Goal: Task Accomplishment & Management: Complete application form

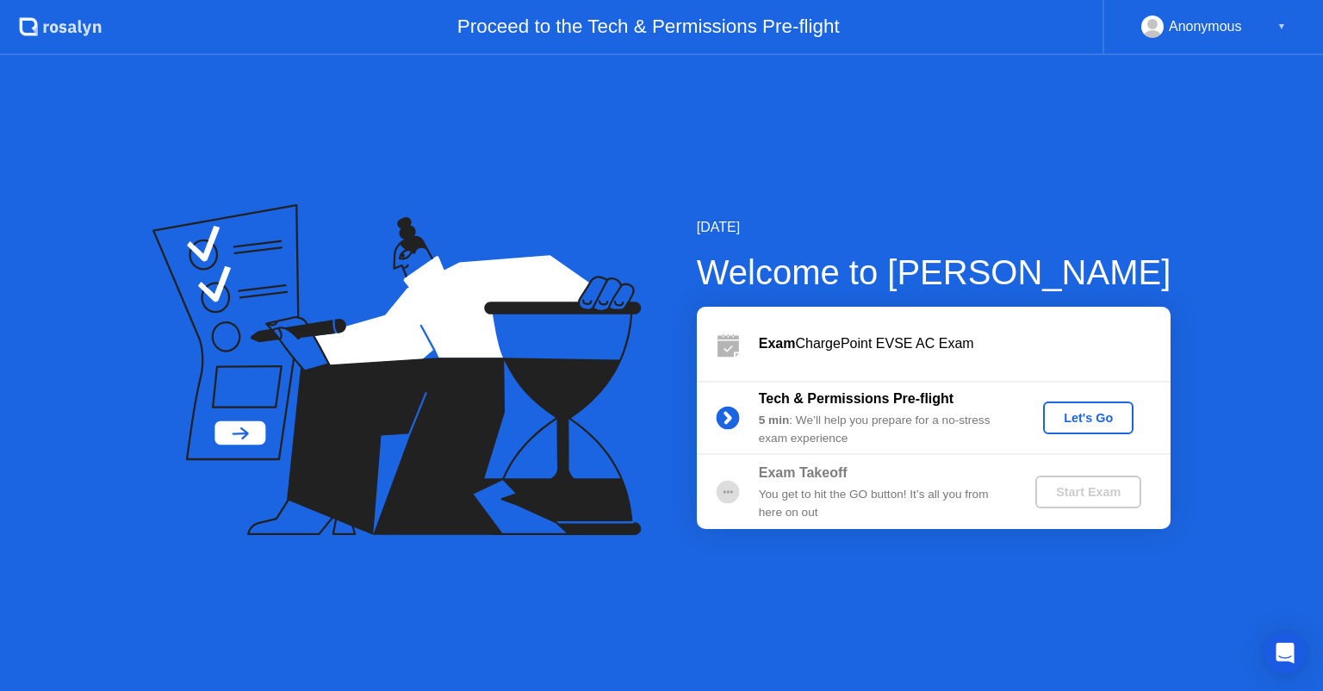
click at [1088, 424] on div "Let's Go" at bounding box center [1088, 418] width 77 height 14
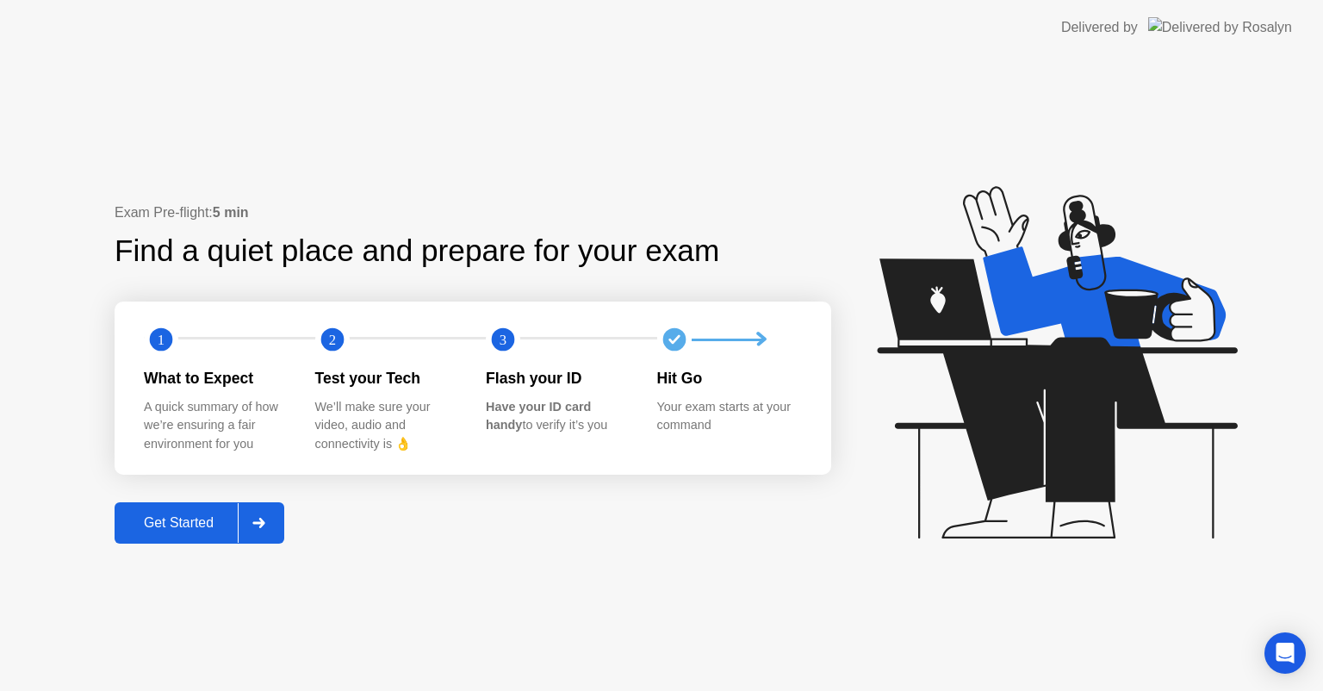
click at [172, 525] on div "Get Started" at bounding box center [179, 522] width 118 height 15
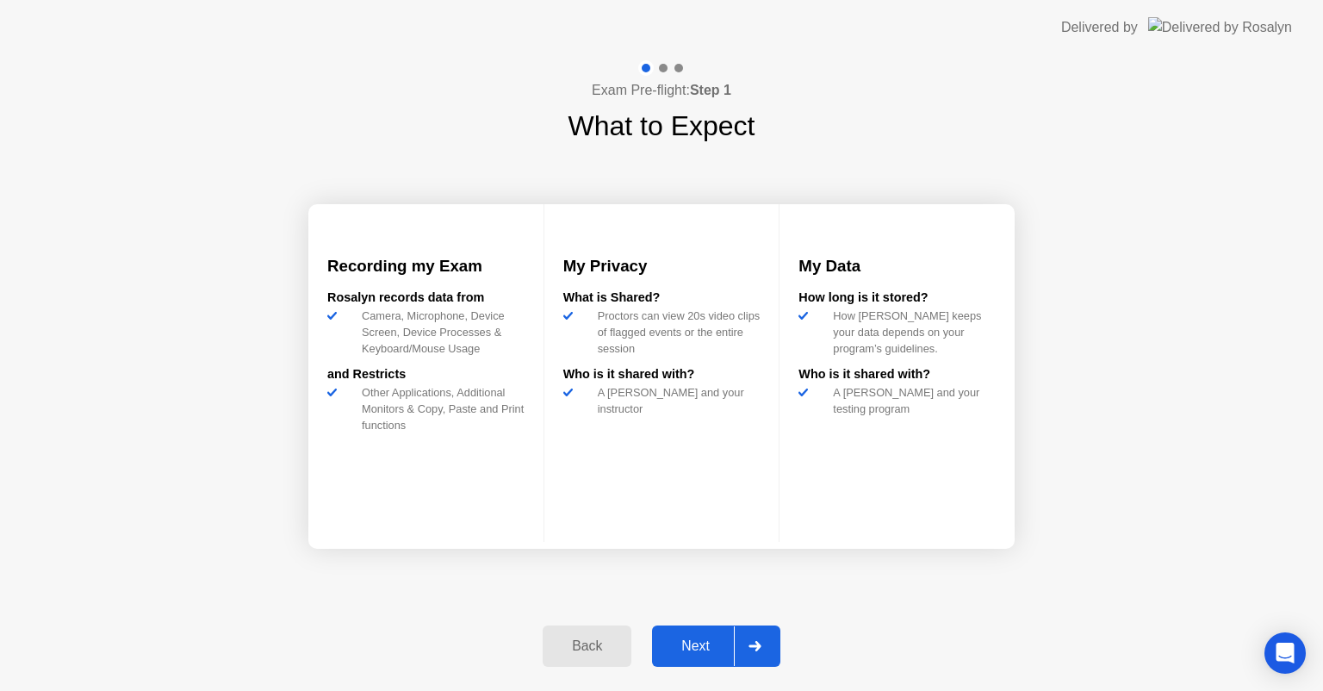
click at [692, 654] on div "Next" at bounding box center [695, 645] width 77 height 15
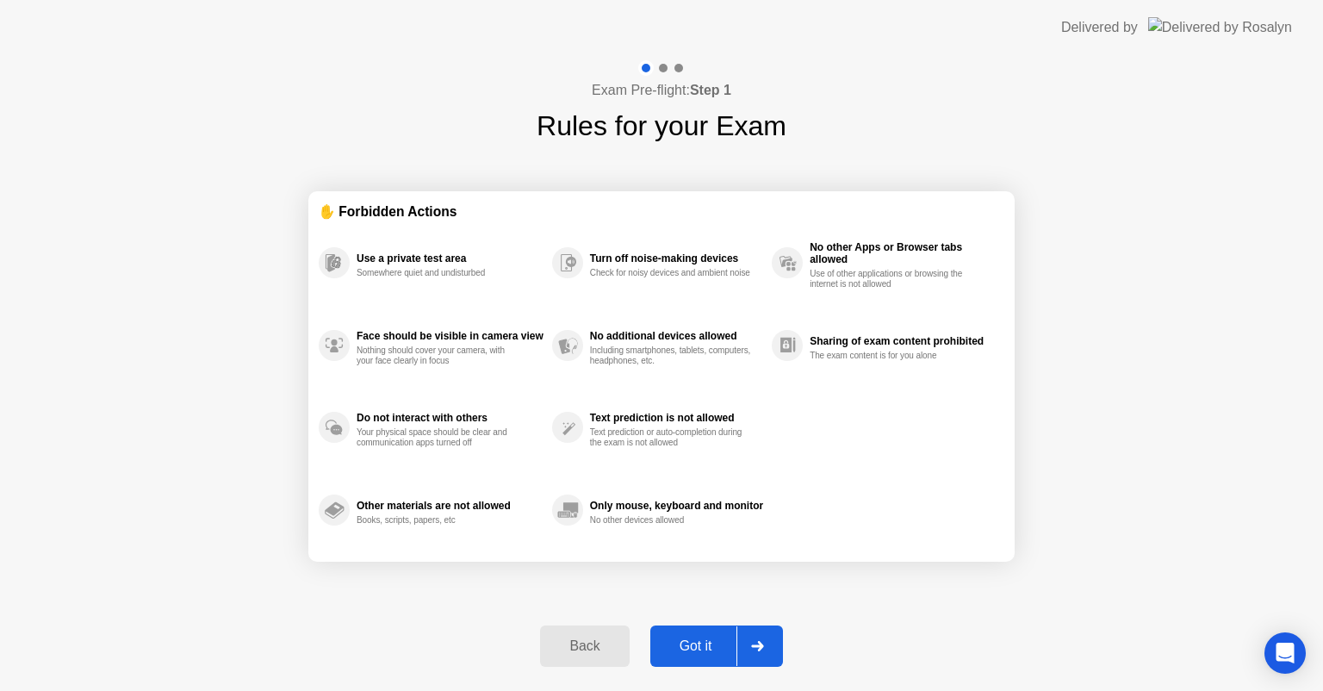
click at [692, 654] on div "Got it" at bounding box center [695, 645] width 81 height 15
select select "Available cameras"
select select "Available speakers"
select select "Available microphones"
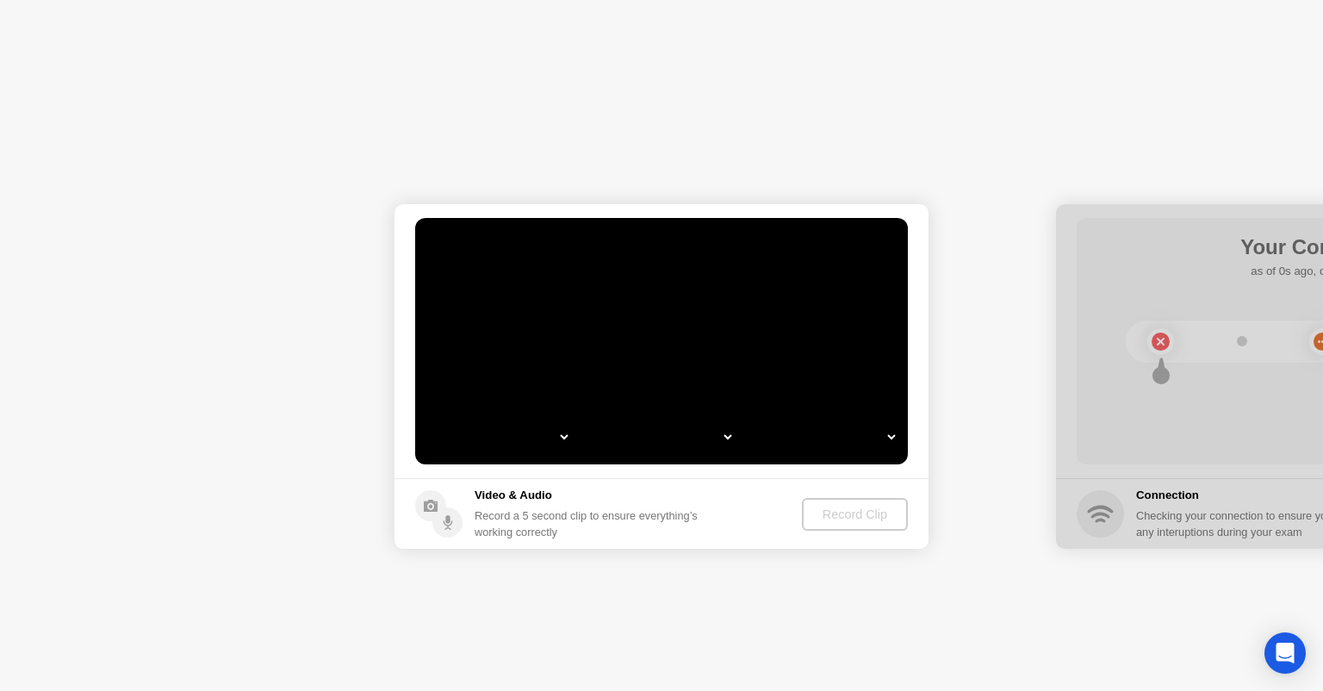
select select "**********"
select select "*******"
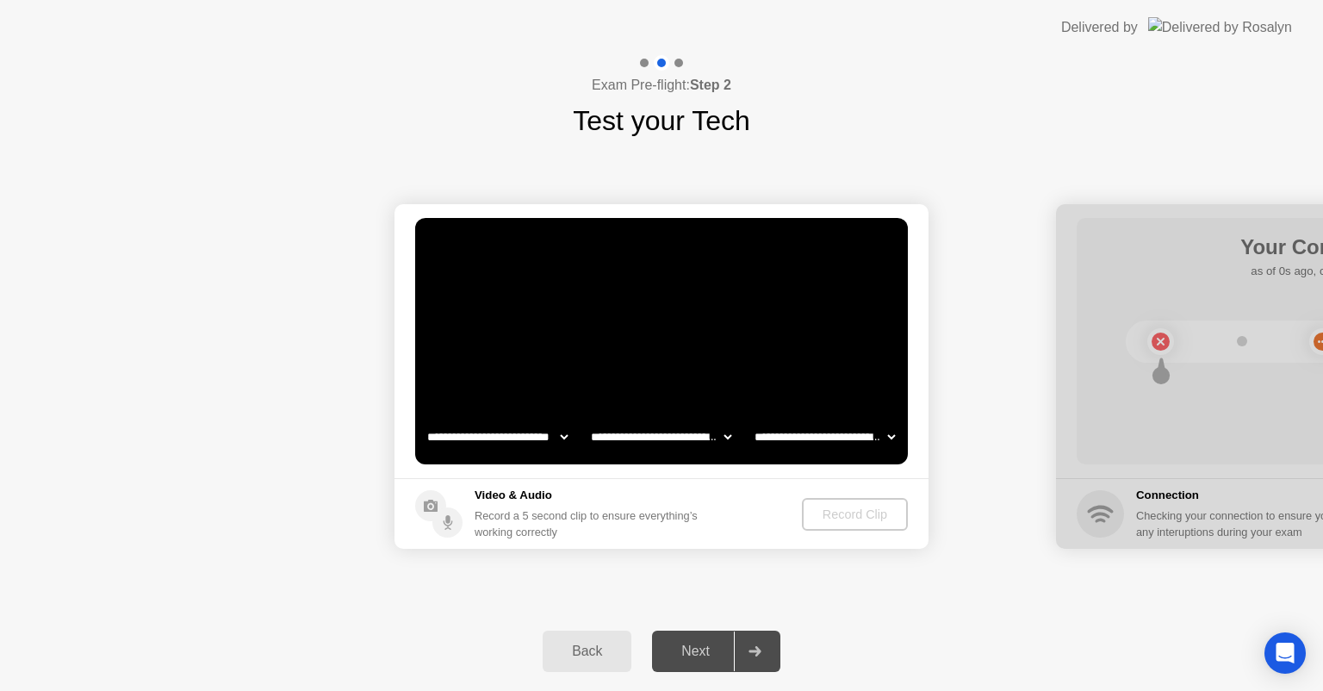
click at [589, 379] on video at bounding box center [661, 341] width 493 height 246
click at [682, 430] on select "**********" at bounding box center [660, 436] width 147 height 34
drag, startPoint x: 682, startPoint y: 430, endPoint x: 580, endPoint y: 448, distance: 103.2
click at [682, 430] on select "**********" at bounding box center [660, 436] width 147 height 34
click at [489, 435] on select "**********" at bounding box center [497, 436] width 147 height 34
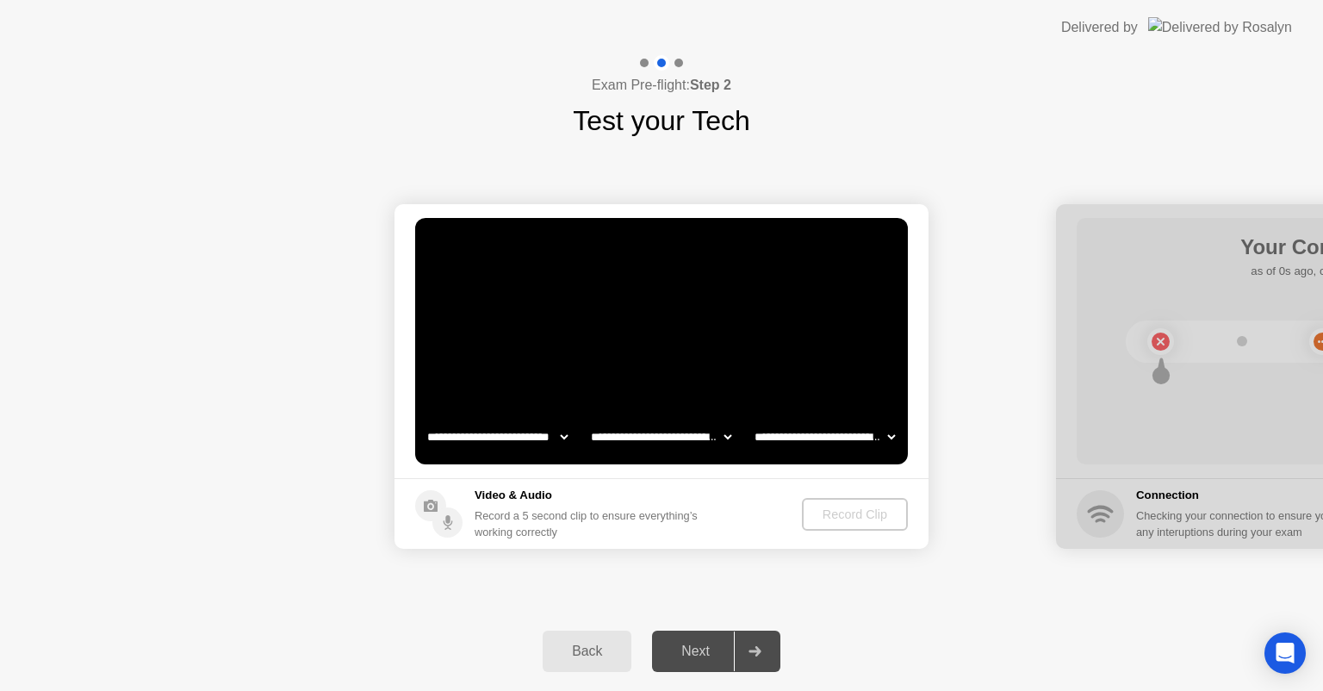
click at [424, 419] on select "**********" at bounding box center [497, 436] width 147 height 34
click at [850, 516] on div "Record Clip" at bounding box center [855, 514] width 92 height 14
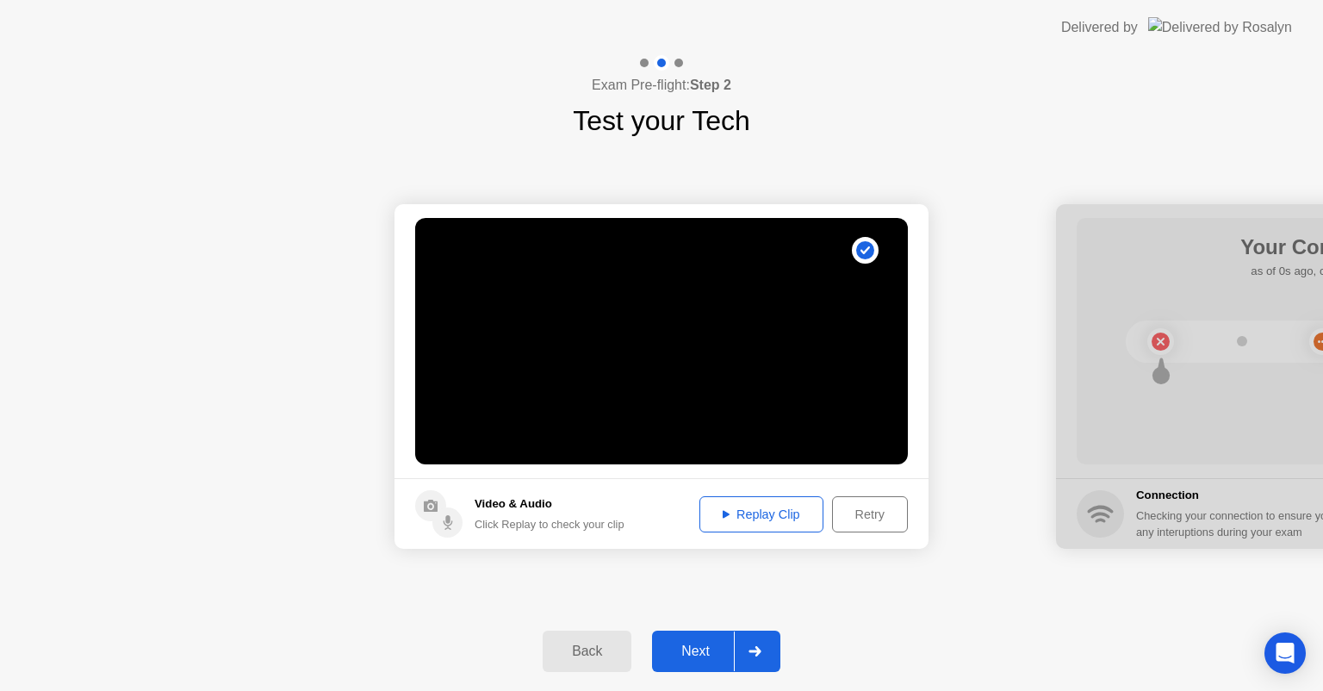
click at [749, 512] on div "Replay Clip" at bounding box center [761, 514] width 112 height 14
click at [699, 648] on div "Next" at bounding box center [695, 650] width 77 height 15
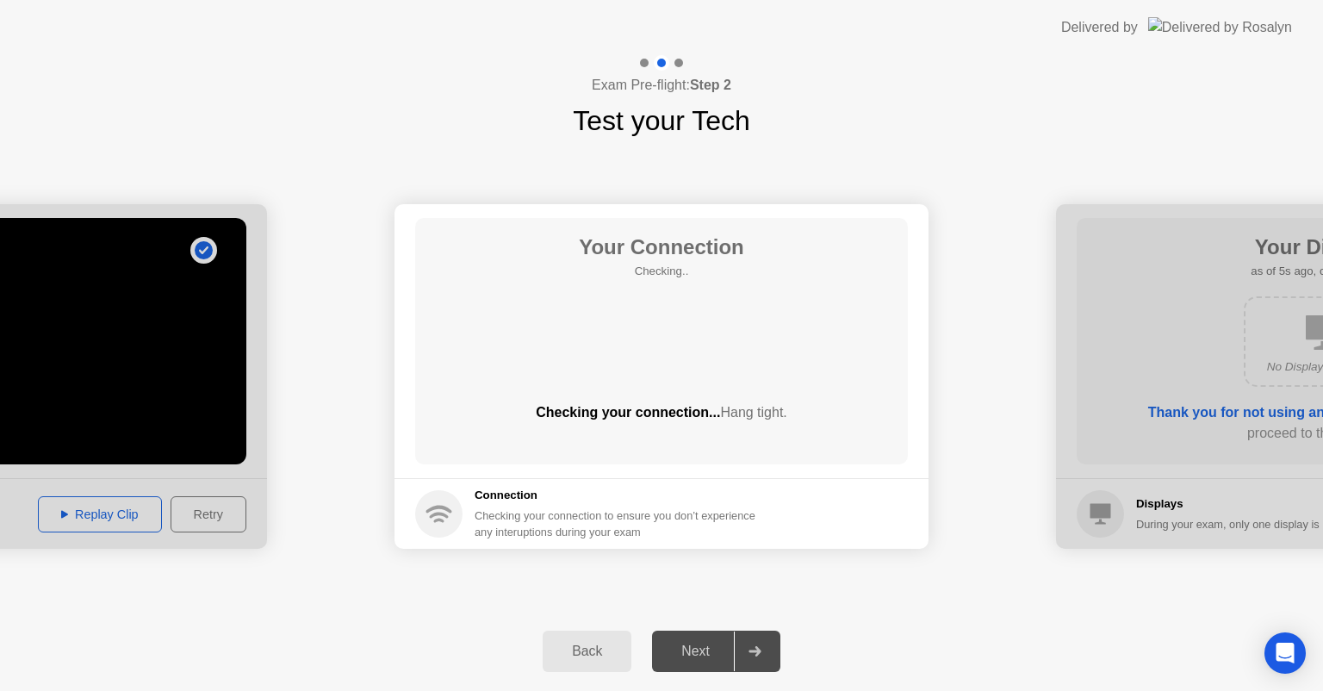
click at [699, 648] on div "Next" at bounding box center [695, 650] width 77 height 15
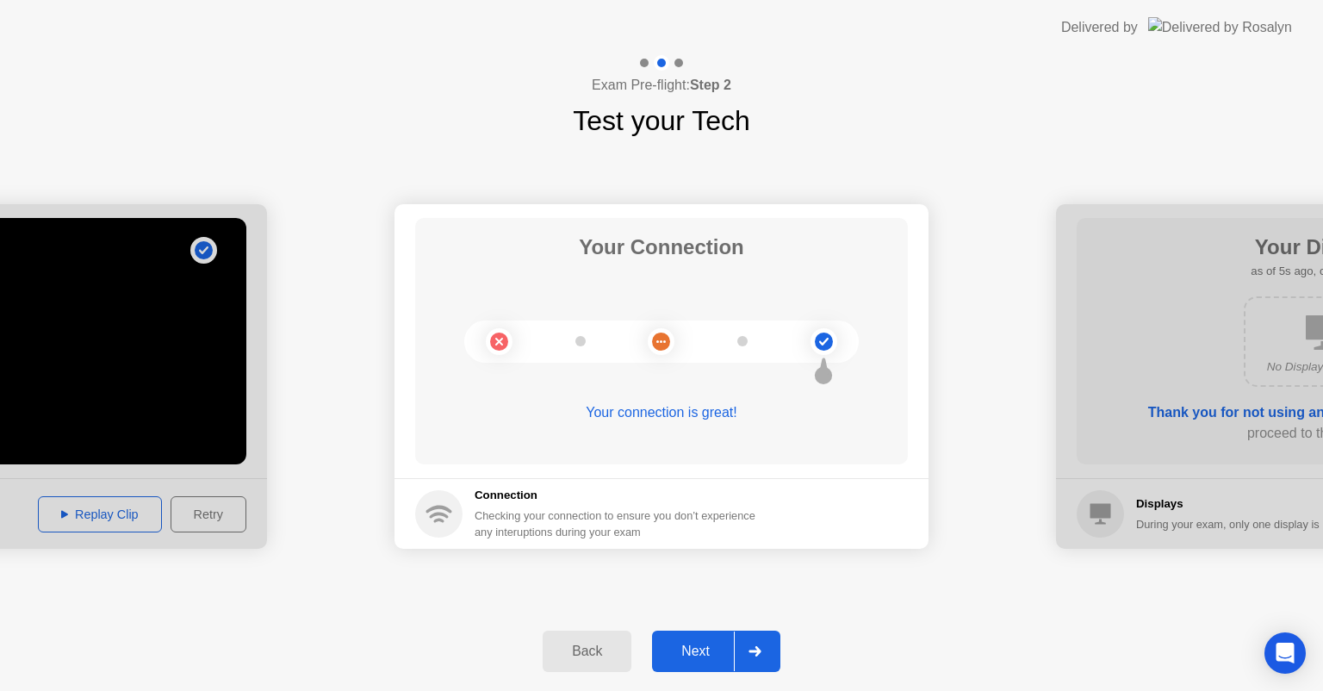
click at [709, 647] on div "Next" at bounding box center [695, 650] width 77 height 15
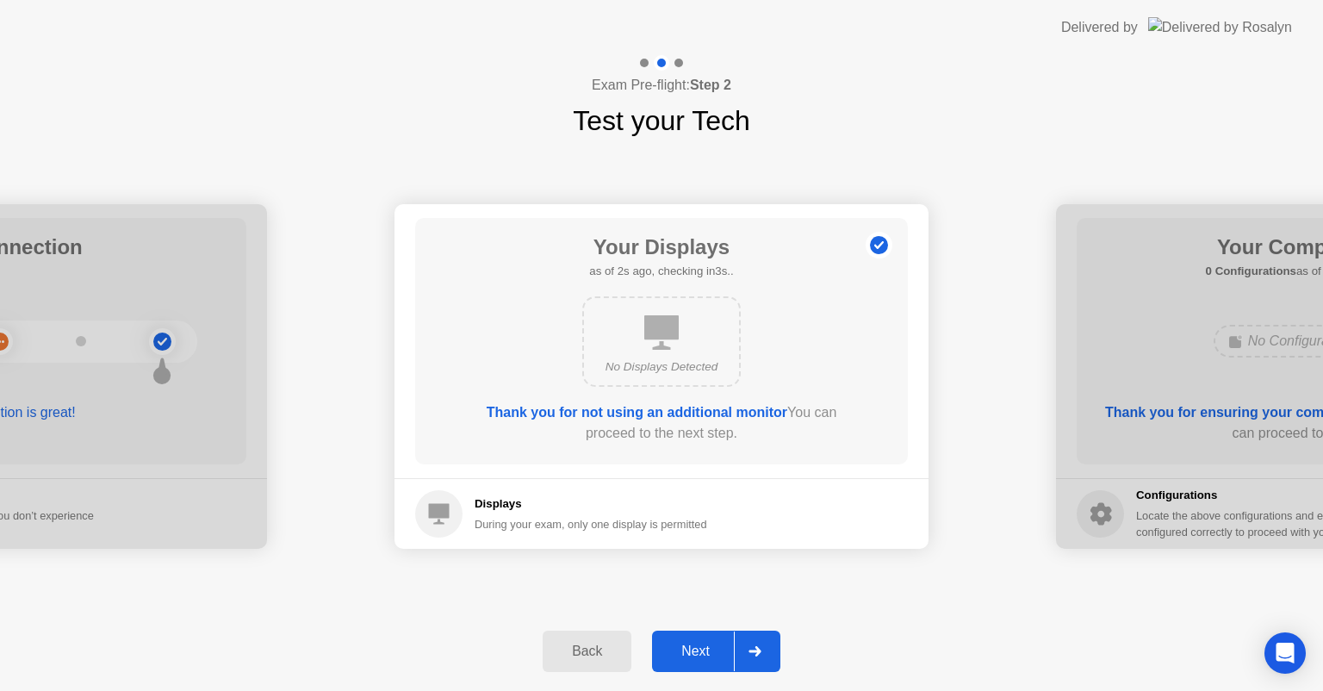
click at [709, 647] on div "Next" at bounding box center [695, 650] width 77 height 15
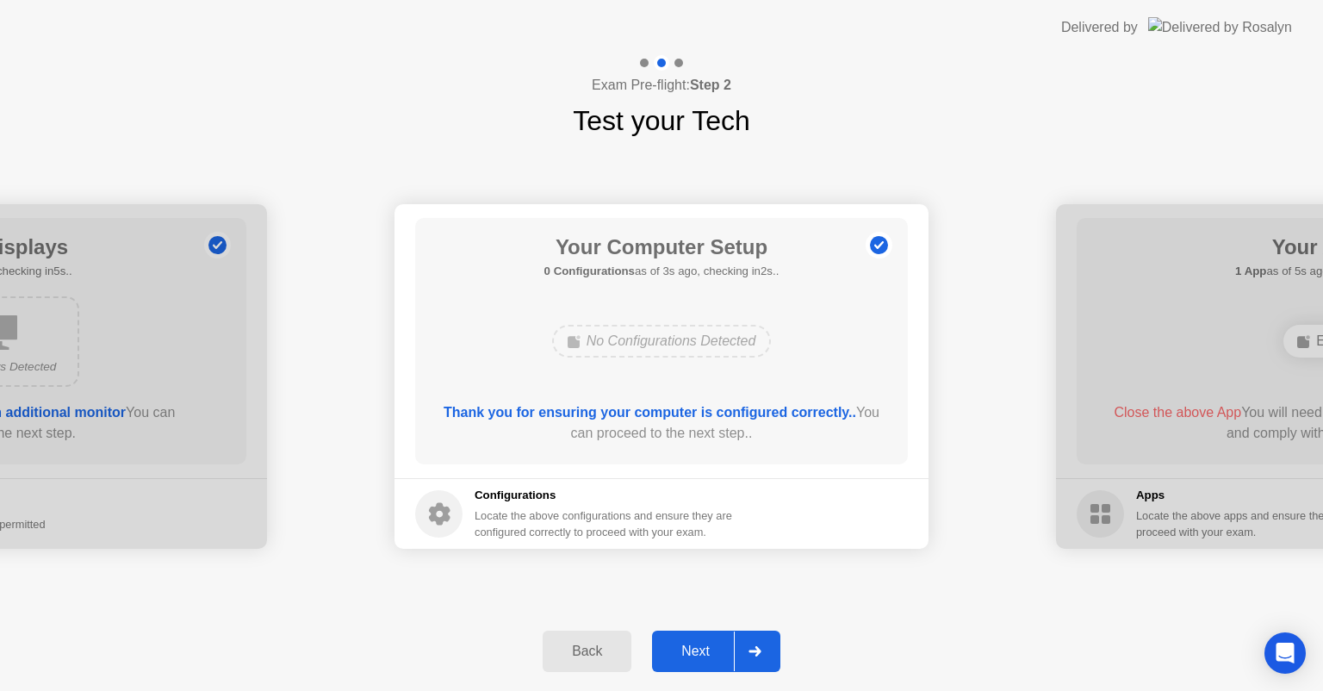
click at [709, 647] on div "Next" at bounding box center [695, 650] width 77 height 15
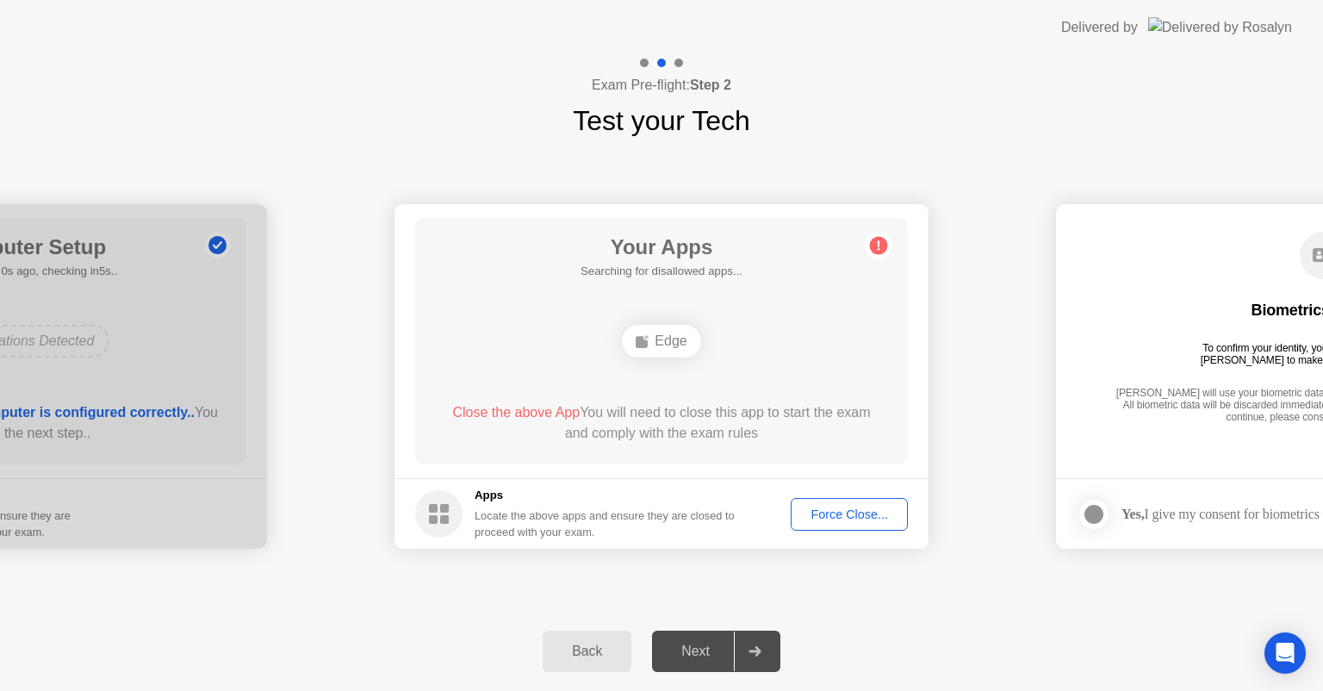
click at [847, 508] on div "Force Close..." at bounding box center [849, 514] width 105 height 14
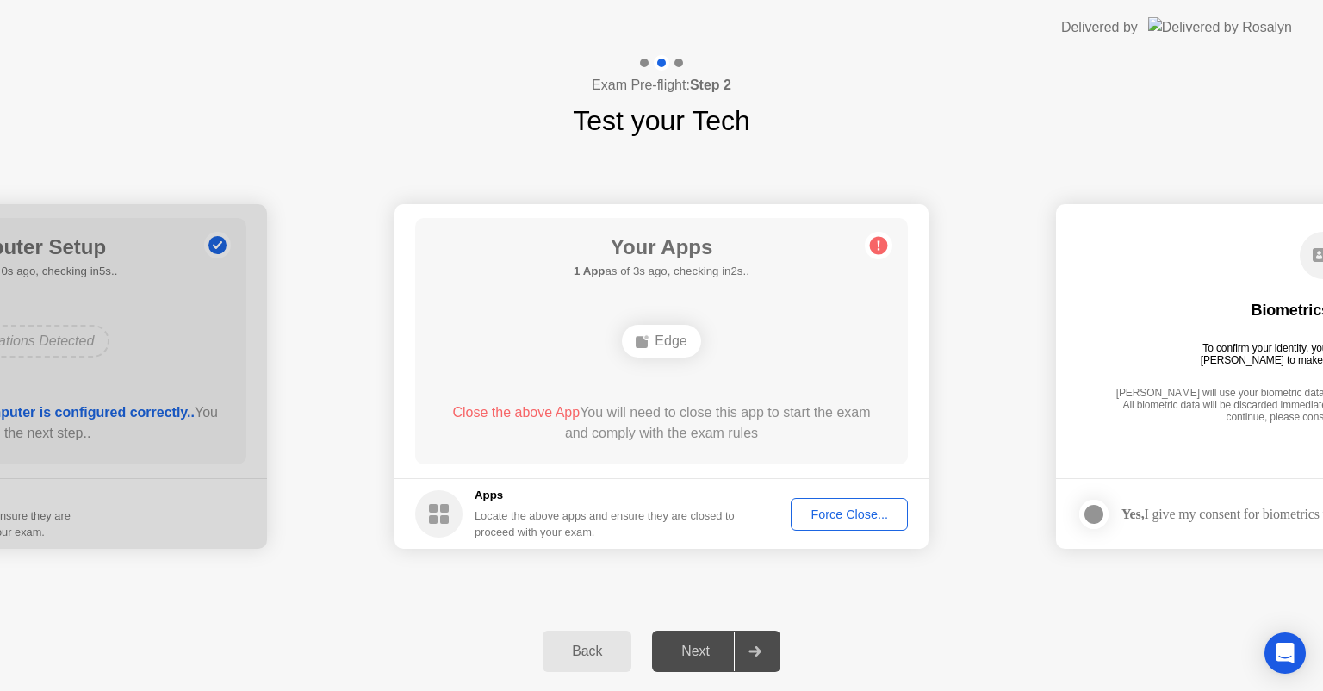
click at [884, 515] on div "Force Close..." at bounding box center [849, 514] width 105 height 14
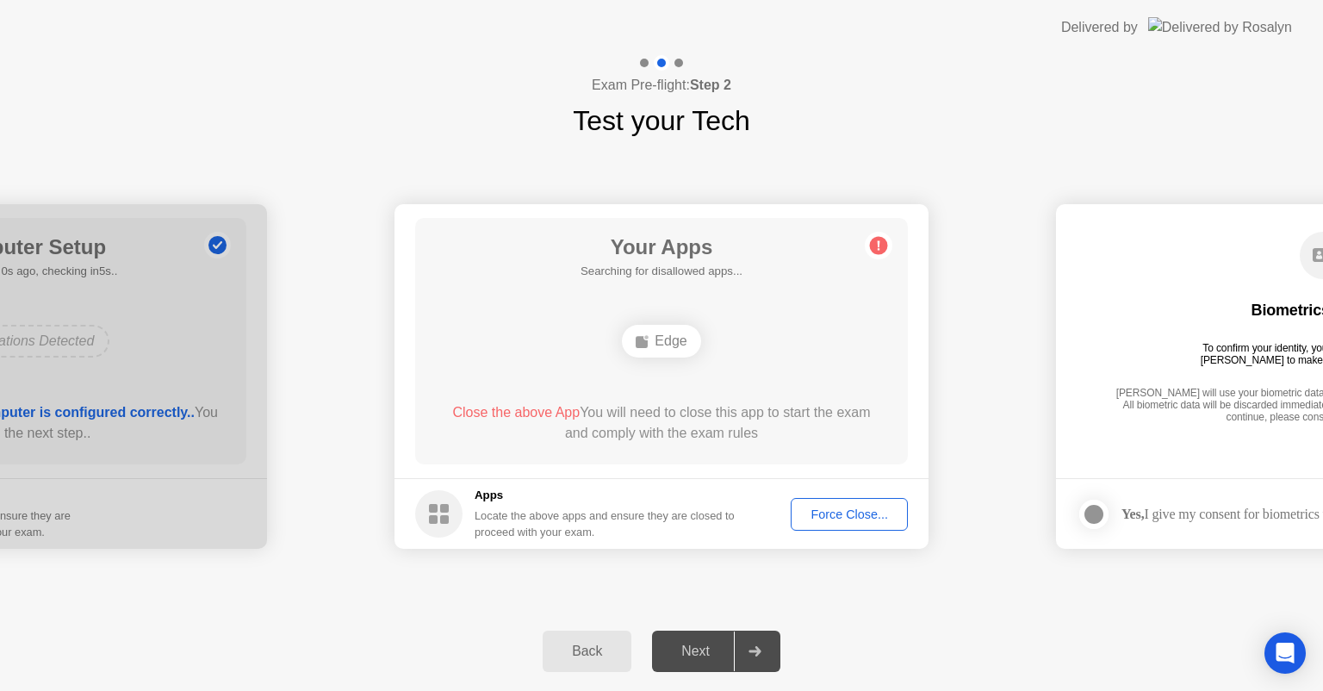
click at [609, 658] on div "Back" at bounding box center [587, 650] width 78 height 15
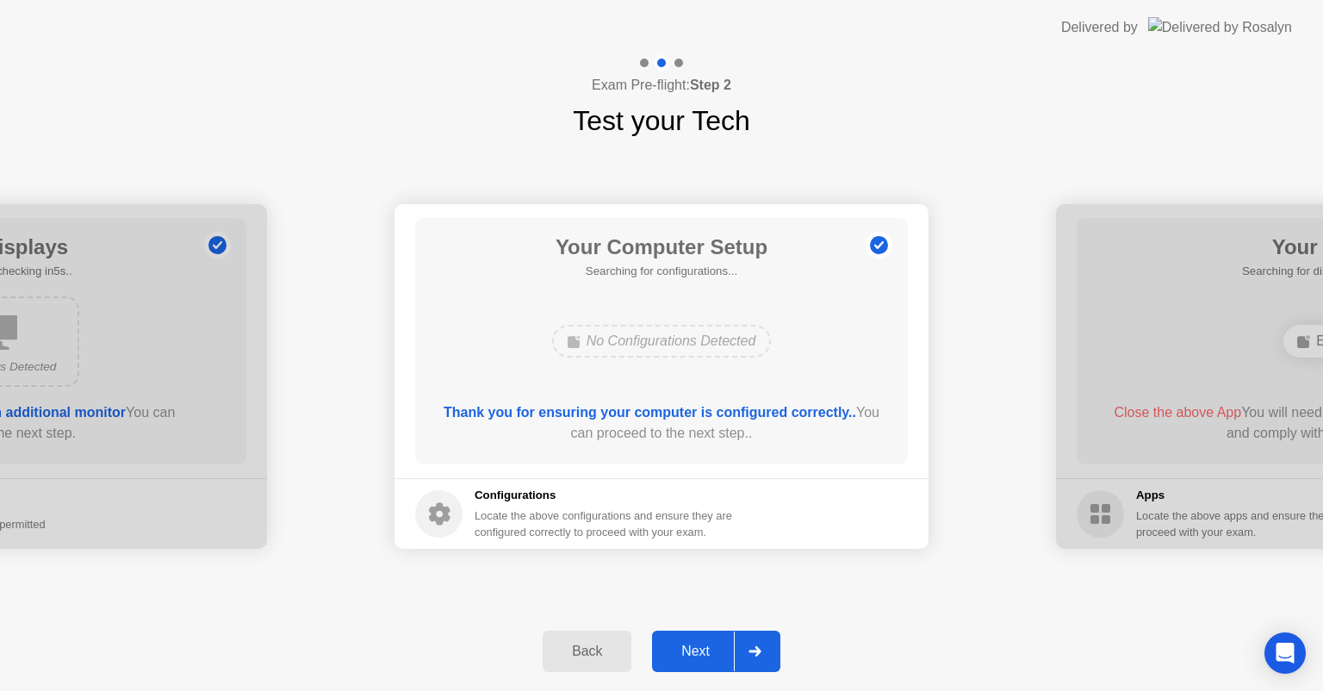
click at [722, 655] on div "Next" at bounding box center [695, 650] width 77 height 15
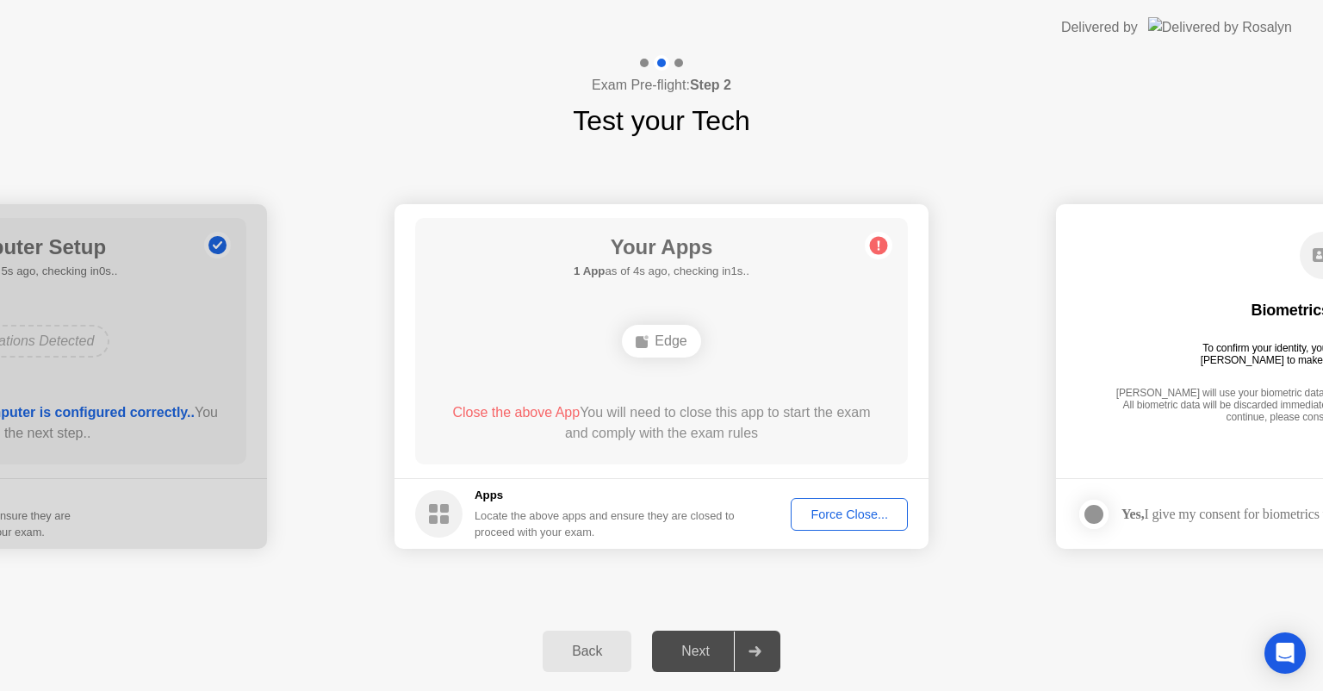
click at [660, 334] on div "Edge" at bounding box center [661, 341] width 78 height 33
click at [853, 513] on div "Force Close..." at bounding box center [849, 514] width 105 height 14
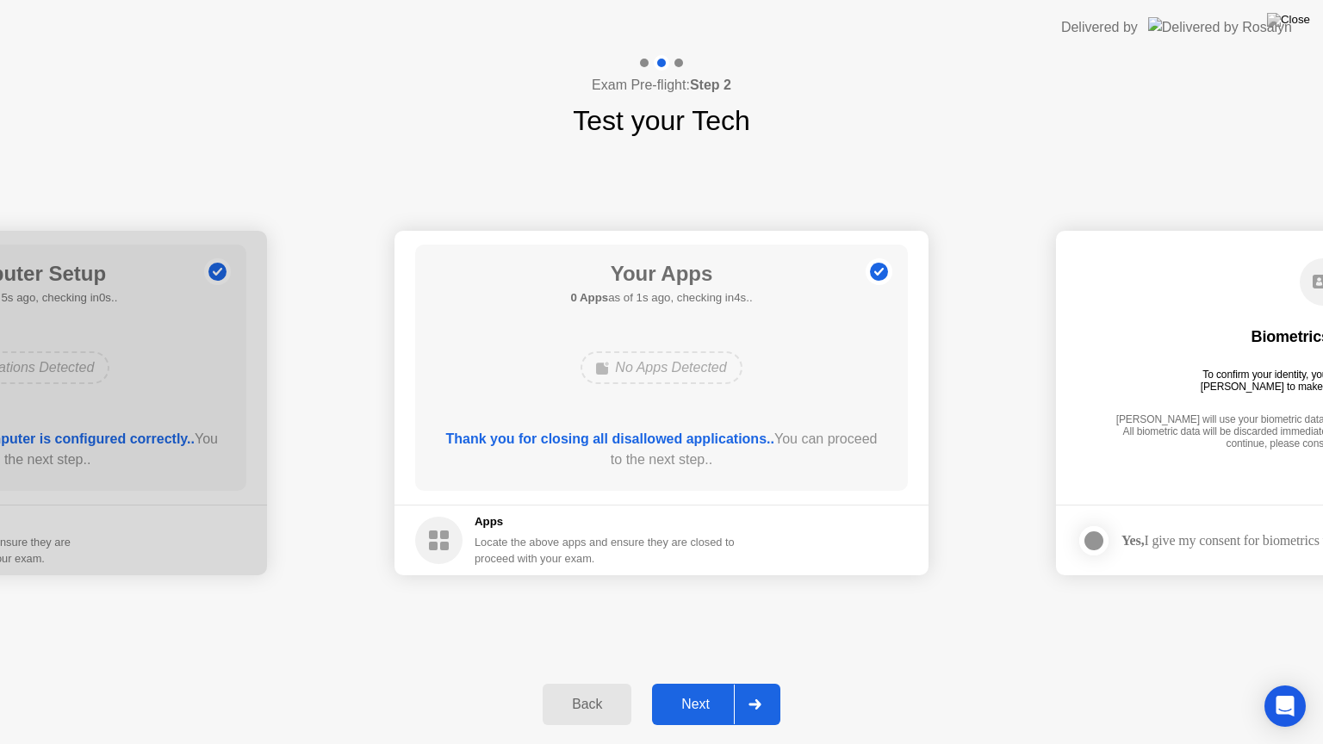
click at [708, 690] on div "Next" at bounding box center [695, 704] width 77 height 15
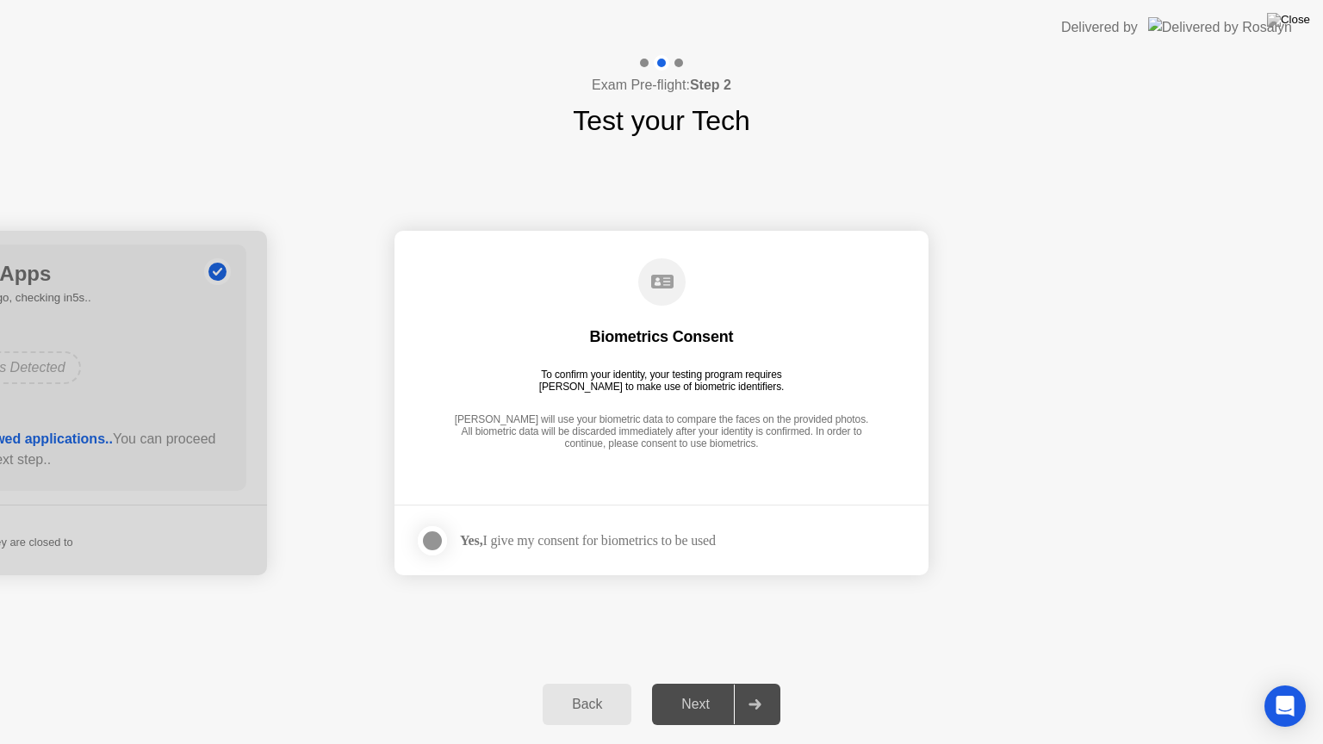
click at [553, 532] on div "Yes, I give my consent for biometrics to be used" at bounding box center [588, 540] width 256 height 16
click at [431, 534] on div at bounding box center [432, 540] width 21 height 21
click at [699, 690] on div "Next" at bounding box center [695, 704] width 77 height 15
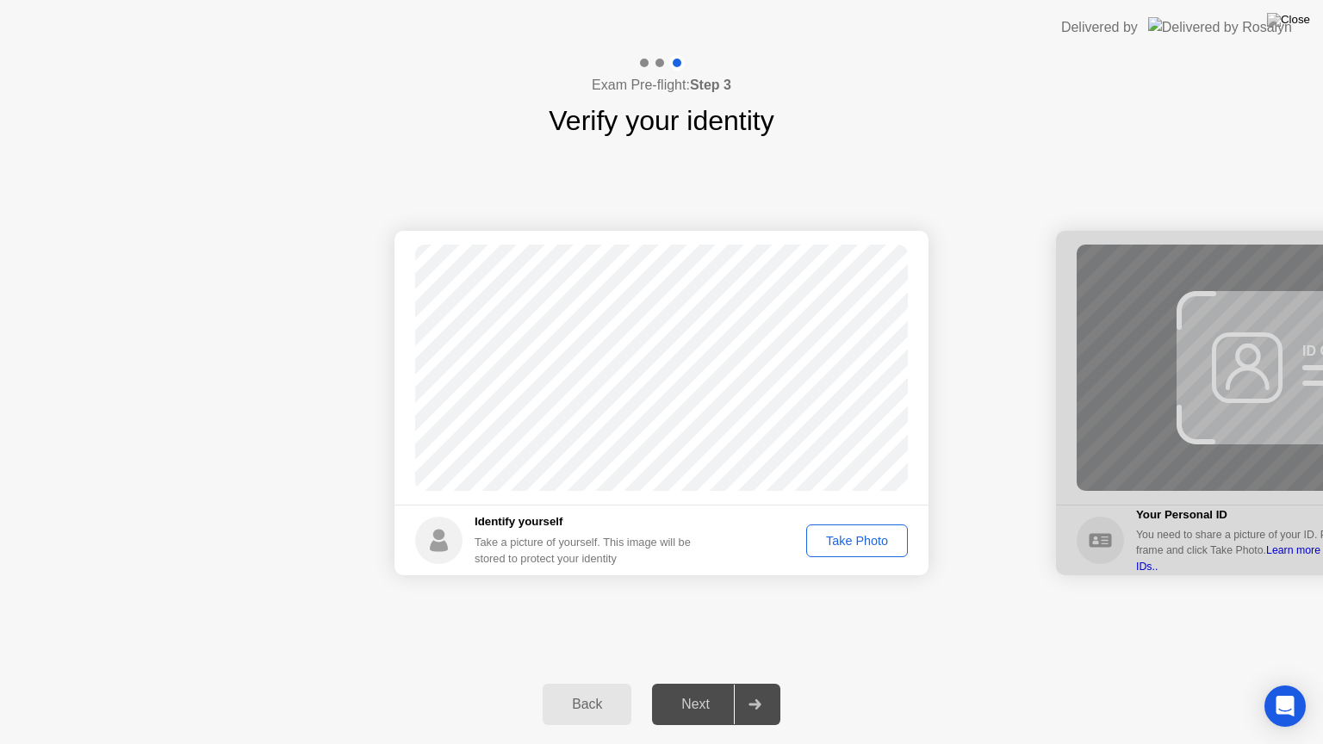
click at [865, 545] on div "Take Photo" at bounding box center [857, 541] width 90 height 14
click at [842, 528] on button "Retake" at bounding box center [867, 540] width 79 height 33
click at [842, 528] on button "Take Photo" at bounding box center [857, 540] width 102 height 33
click at [842, 528] on button "Retake" at bounding box center [867, 540] width 79 height 33
click at [868, 537] on div "Take Photo" at bounding box center [857, 541] width 90 height 14
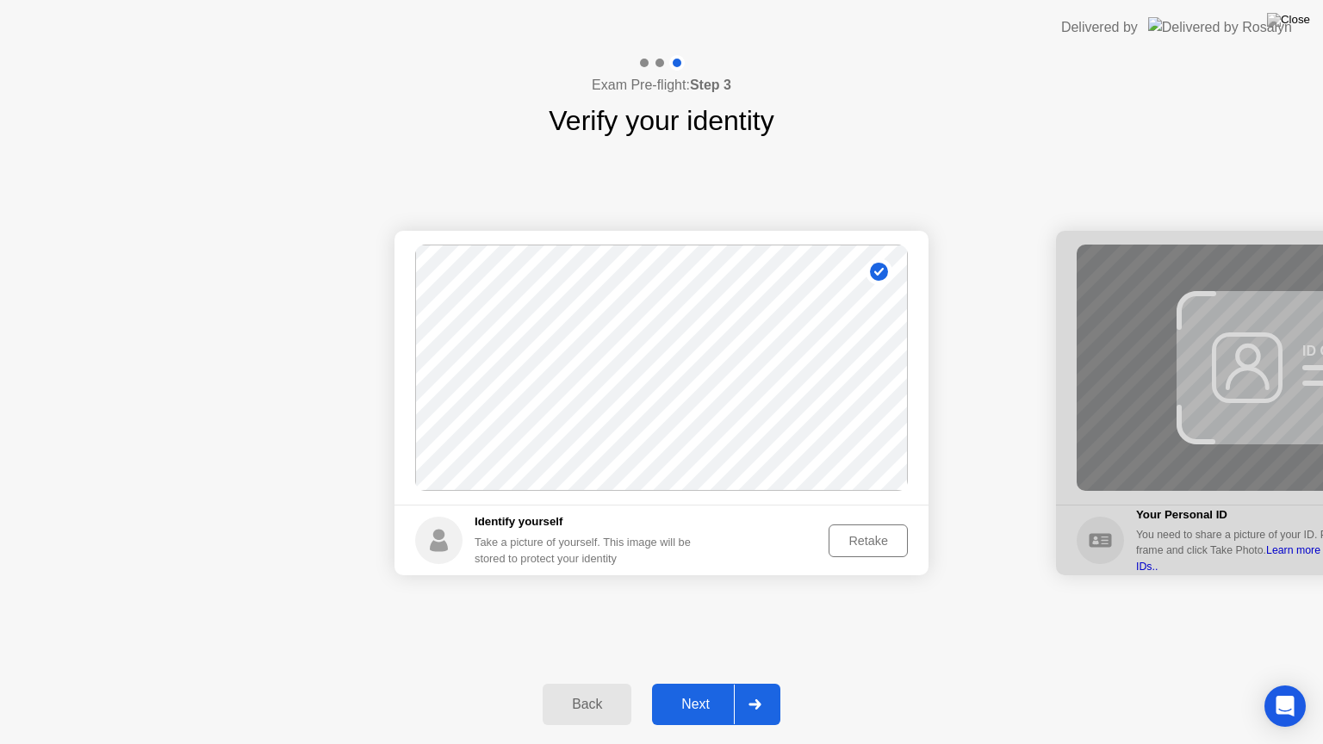
click at [699, 690] on button "Next" at bounding box center [716, 704] width 128 height 41
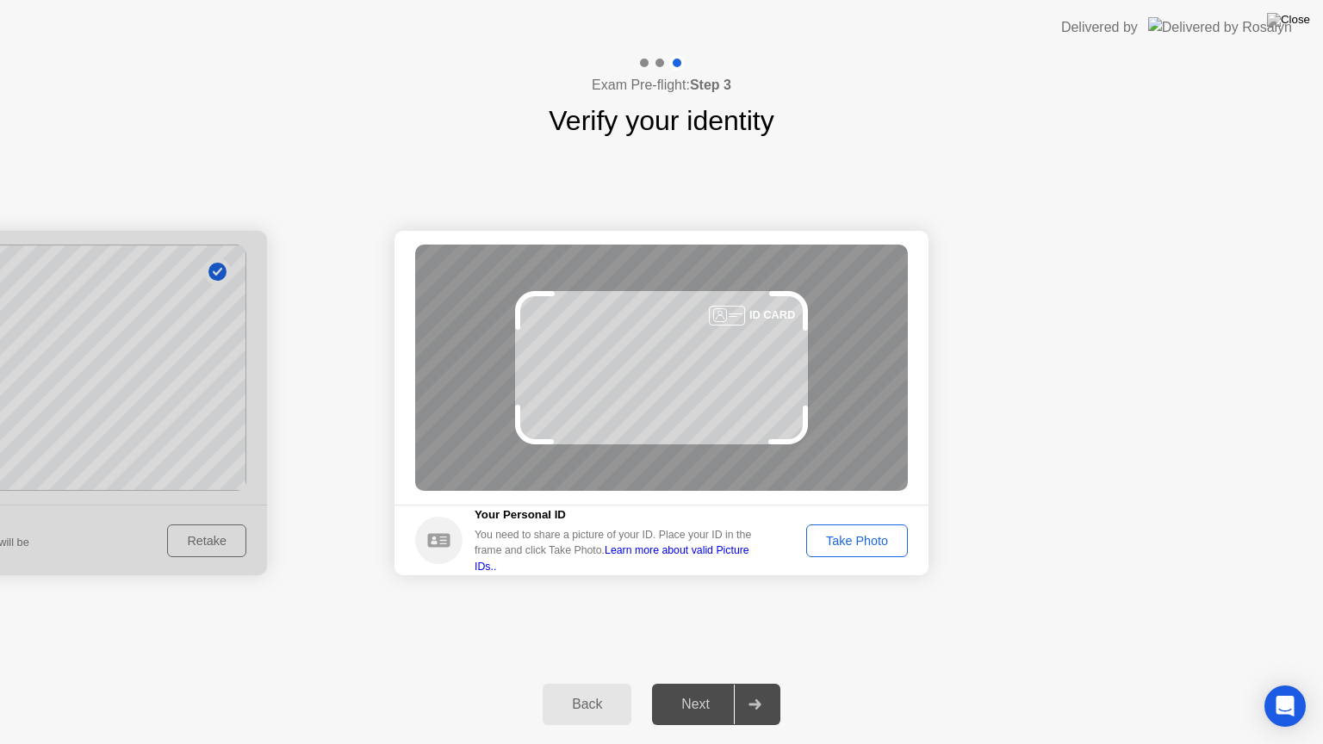
click at [827, 539] on div "Take Photo" at bounding box center [857, 541] width 90 height 14
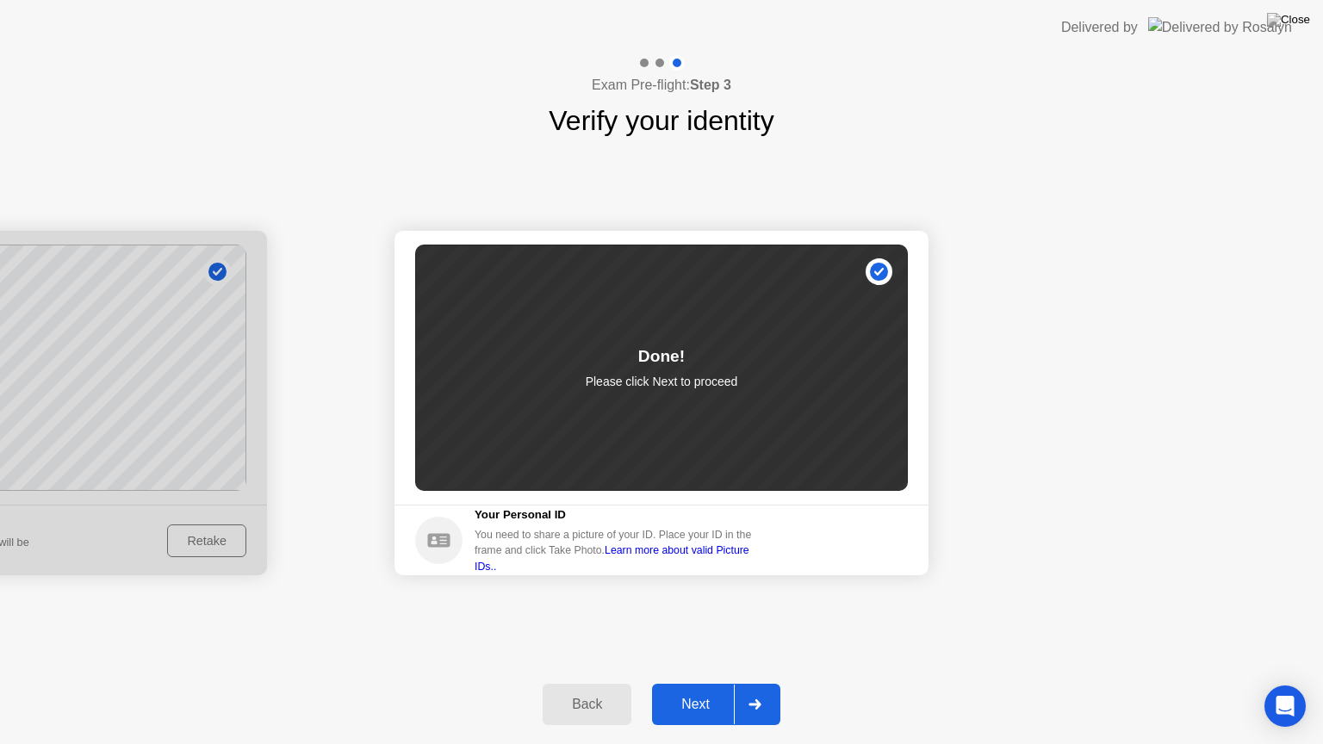
click at [685, 690] on div "Next" at bounding box center [695, 704] width 77 height 15
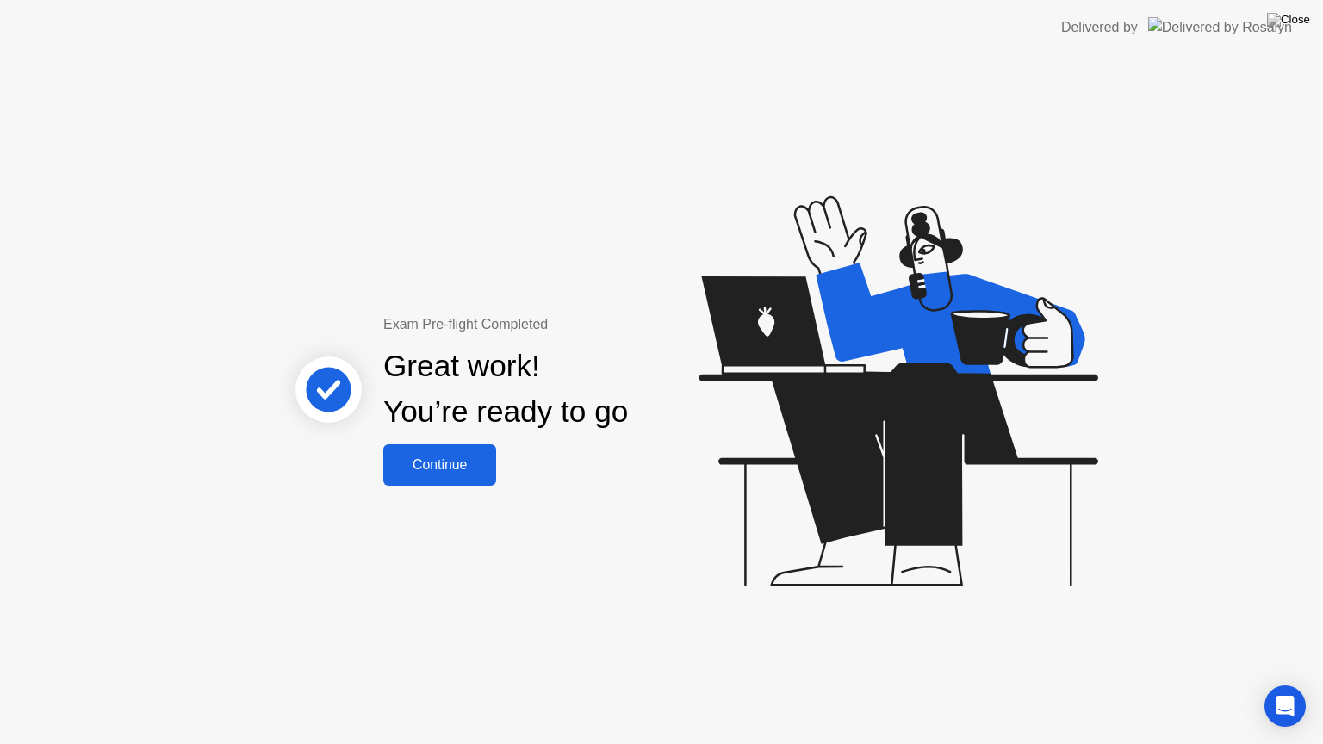
click at [437, 458] on div "Continue" at bounding box center [439, 464] width 102 height 15
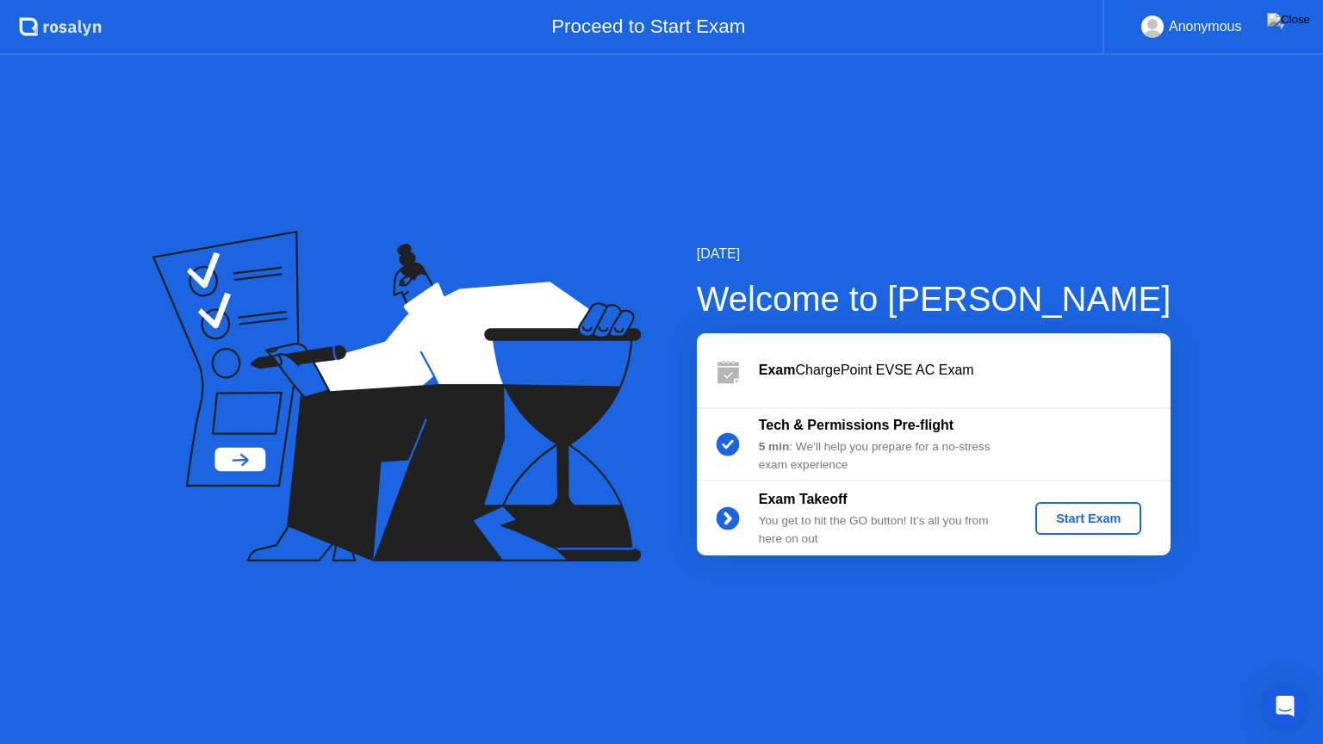
click at [1079, 525] on div "Start Exam" at bounding box center [1088, 518] width 92 height 14
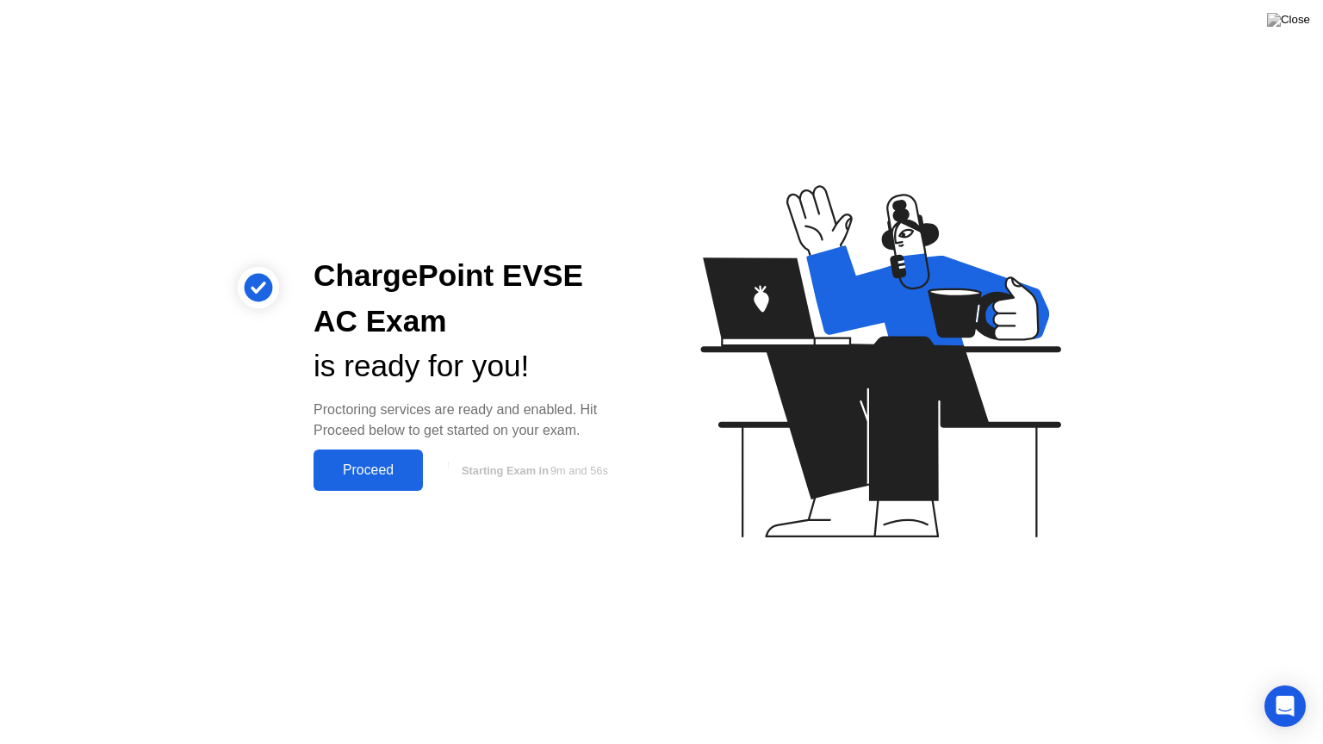
click at [402, 474] on div "Proceed" at bounding box center [368, 469] width 99 height 15
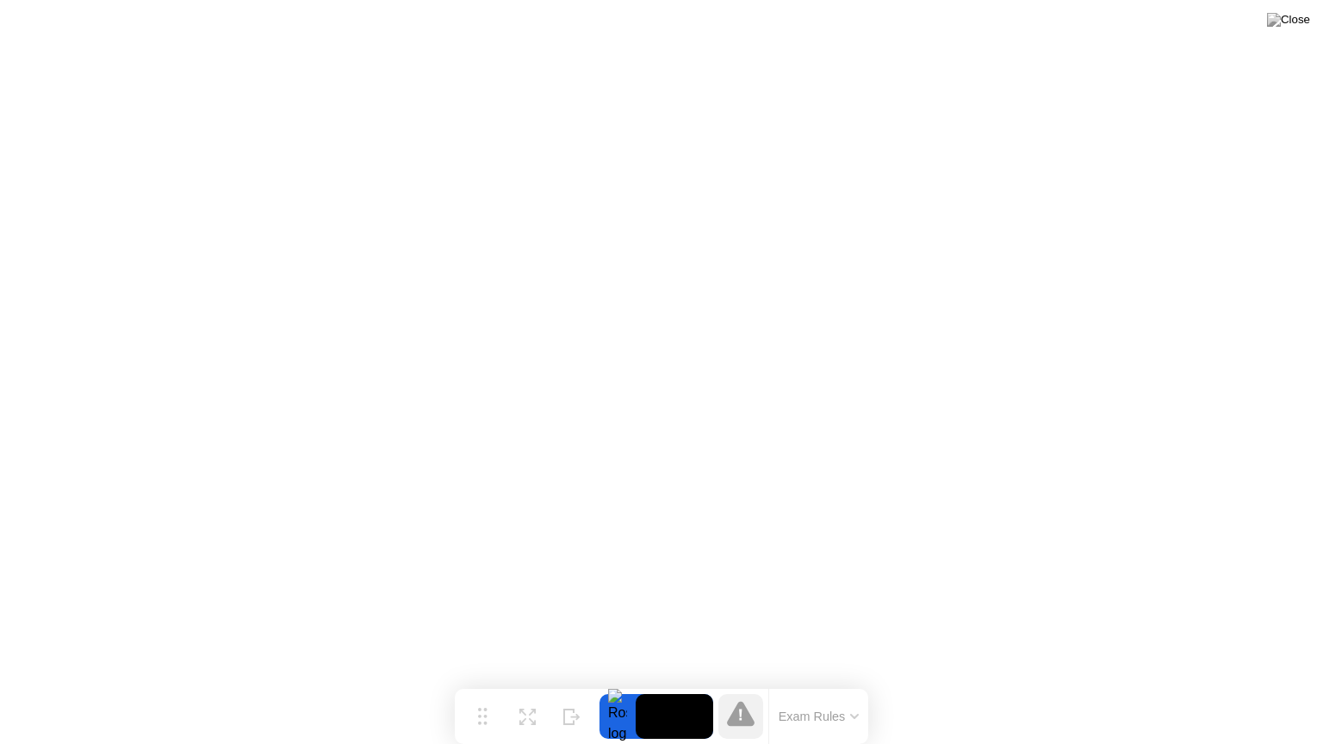
click at [851, 690] on button "Exam Rules" at bounding box center [818, 716] width 91 height 15
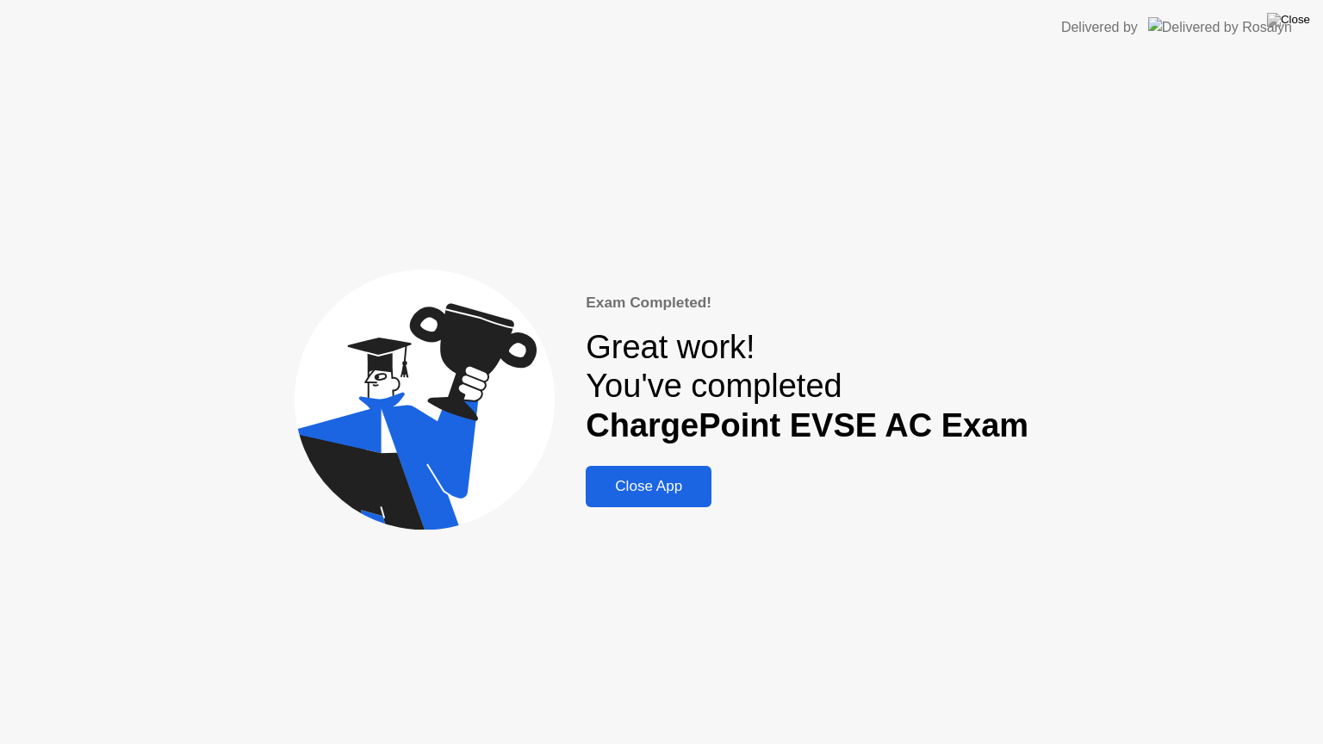
click at [666, 491] on div "Close App" at bounding box center [648, 486] width 115 height 17
